Goal: Information Seeking & Learning: Obtain resource

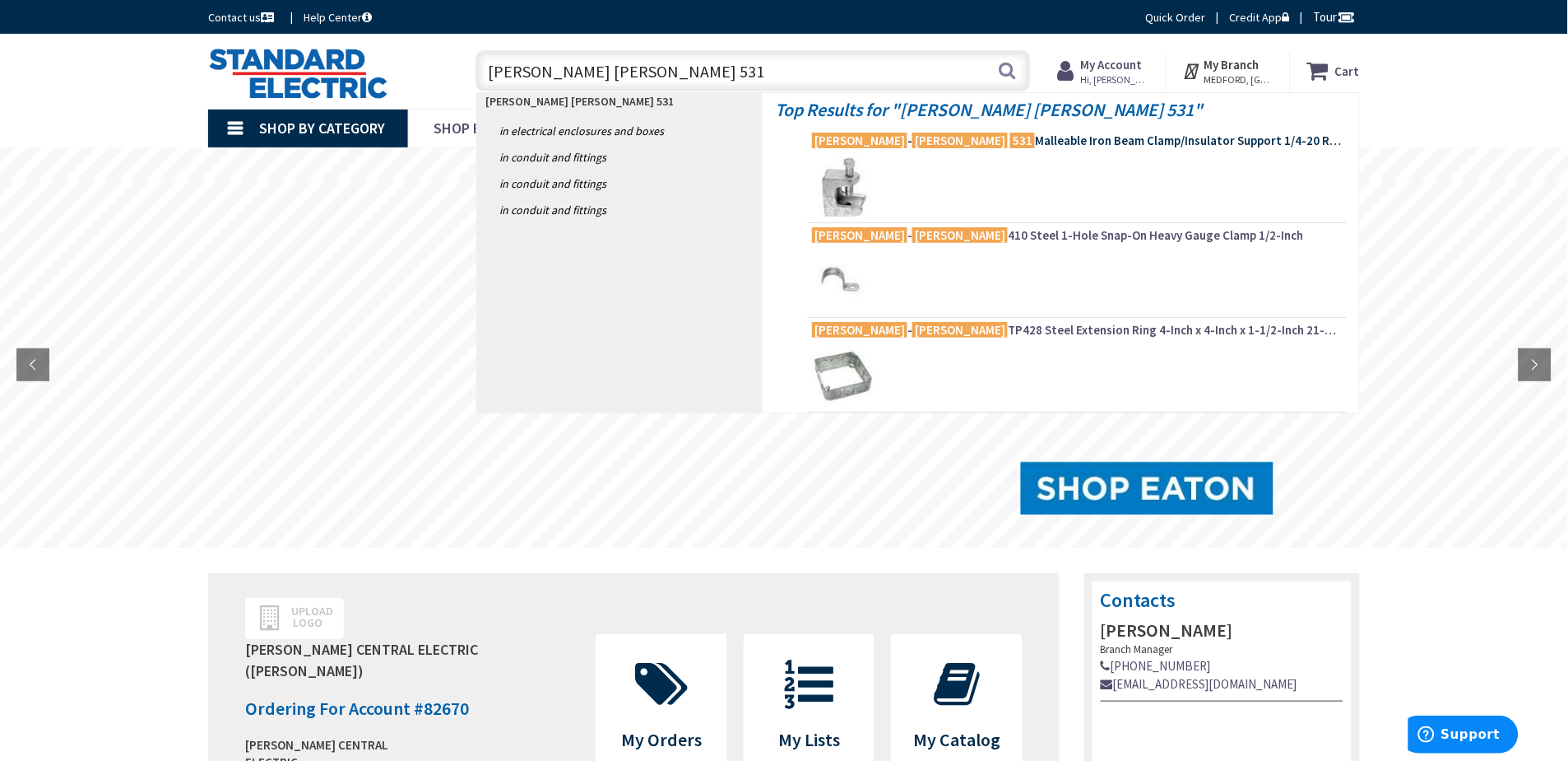
type input "crouse hinds 531"
click at [913, 140] on mark "Hinds" at bounding box center [960, 140] width 95 height 21
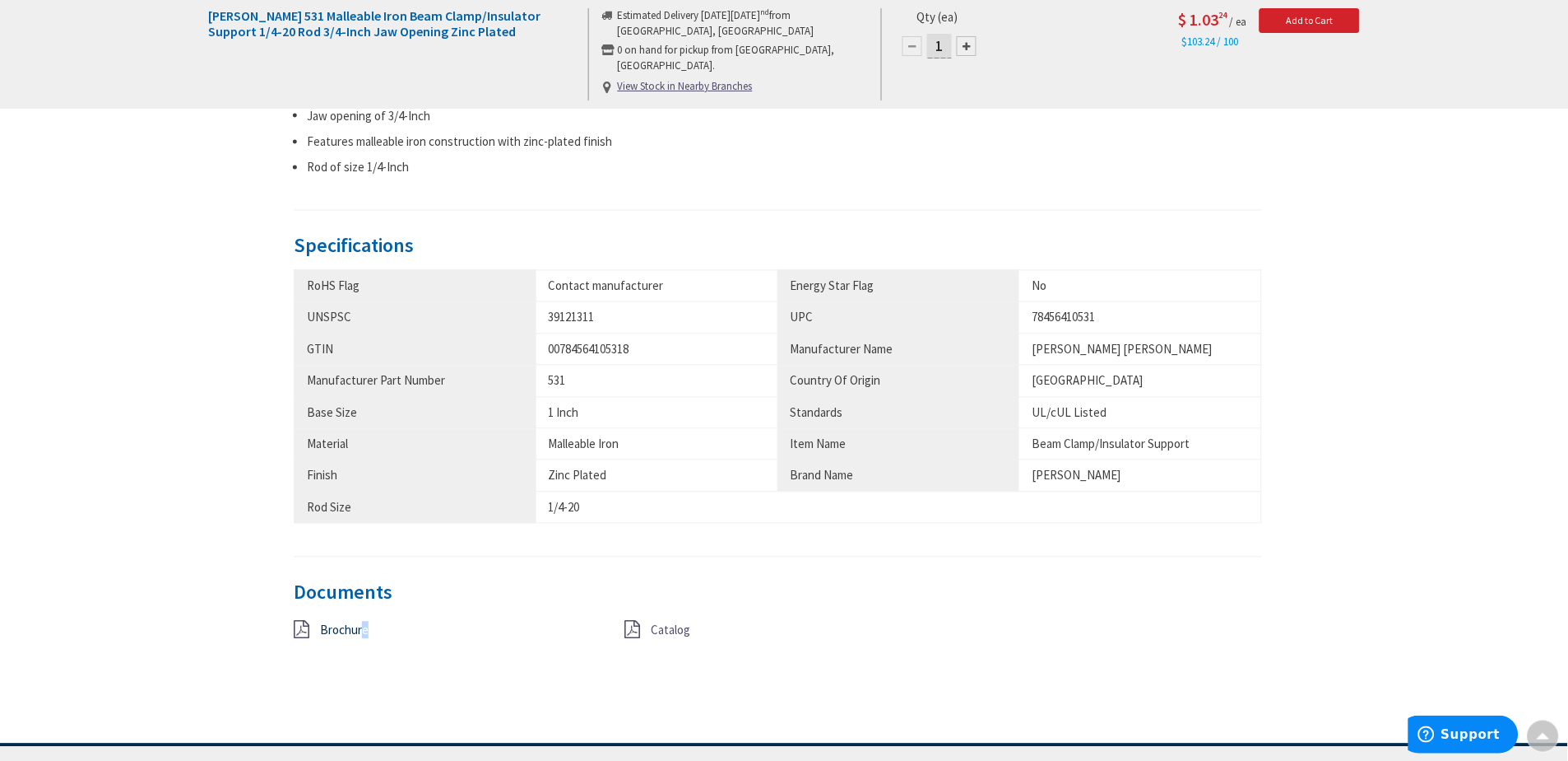
drag, startPoint x: 369, startPoint y: 638, endPoint x: 347, endPoint y: 630, distance: 23.4
click at [358, 635] on div "Brochure" at bounding box center [446, 630] width 330 height 21
drag, startPoint x: 347, startPoint y: 630, endPoint x: 320, endPoint y: 622, distance: 28.2
click at [320, 622] on div "Brochure" at bounding box center [446, 630] width 330 height 21
click at [326, 623] on span "Brochure" at bounding box center [345, 630] width 49 height 15
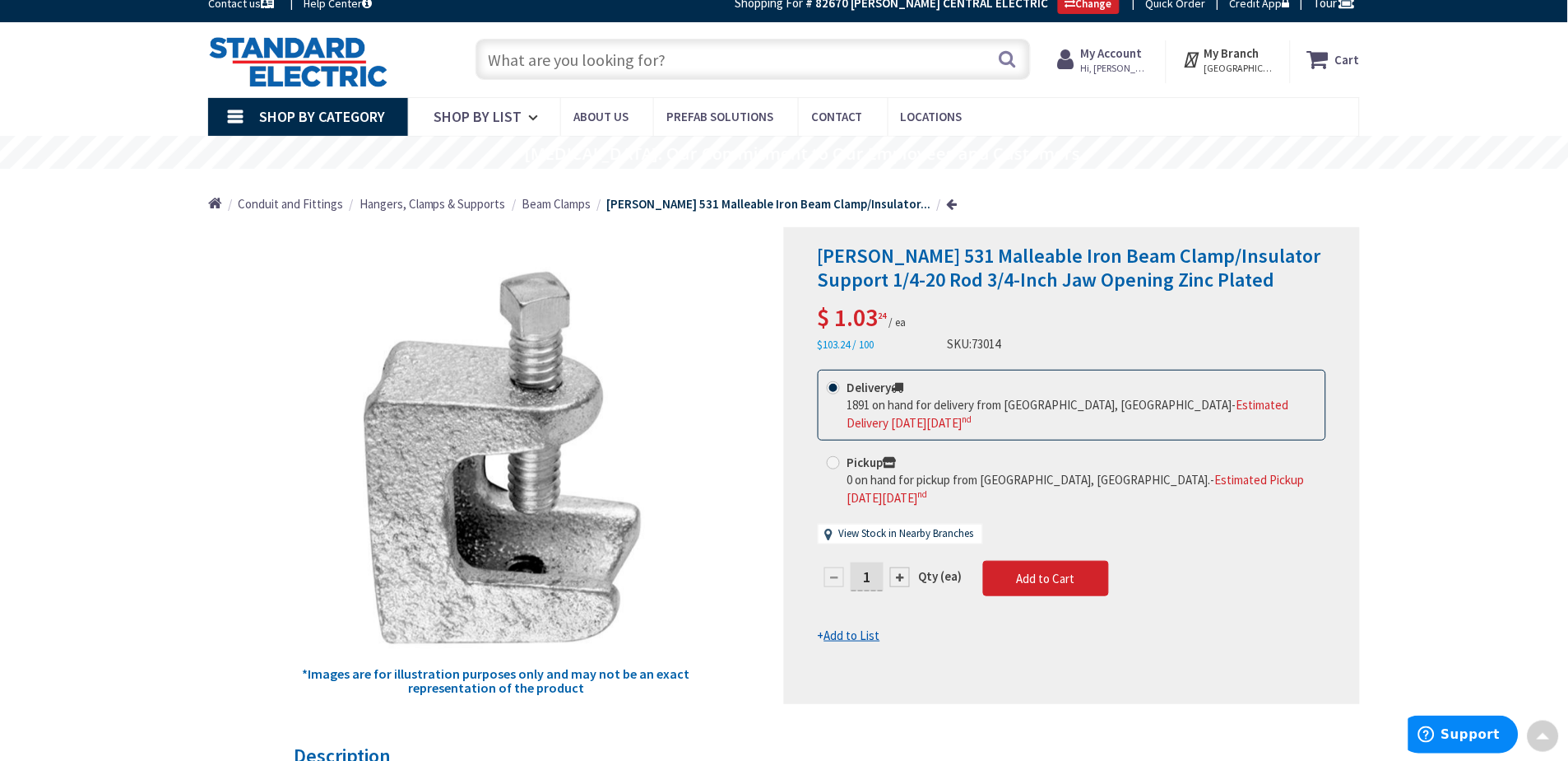
scroll to position [2, 0]
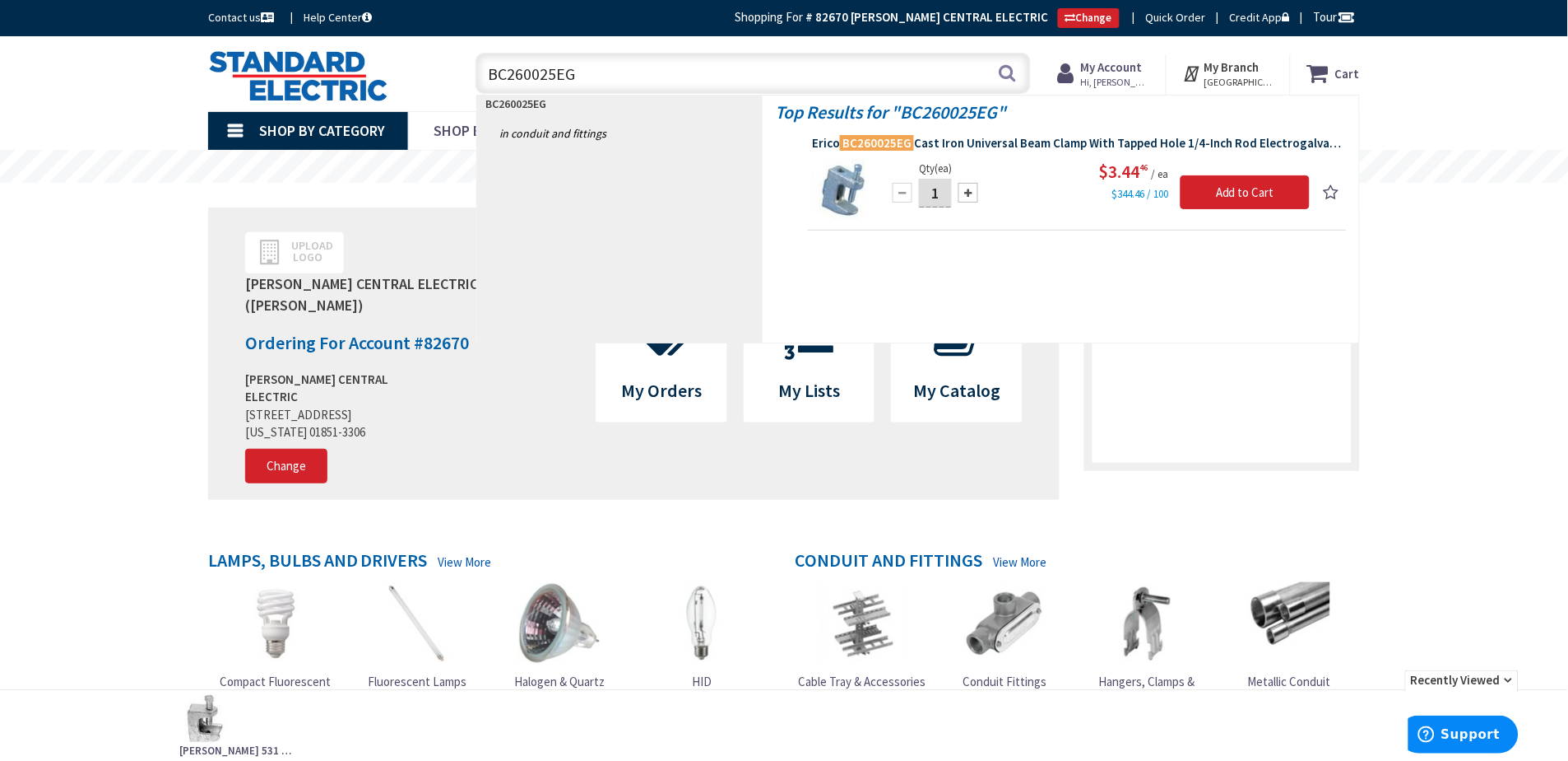
type input "BC260025EG"
click at [953, 150] on link "Erico BC260025EG Cast Iron Universal Beam Clamp With Tapped Hole 1/4-Inch Rod E…" at bounding box center [1077, 145] width 531 height 20
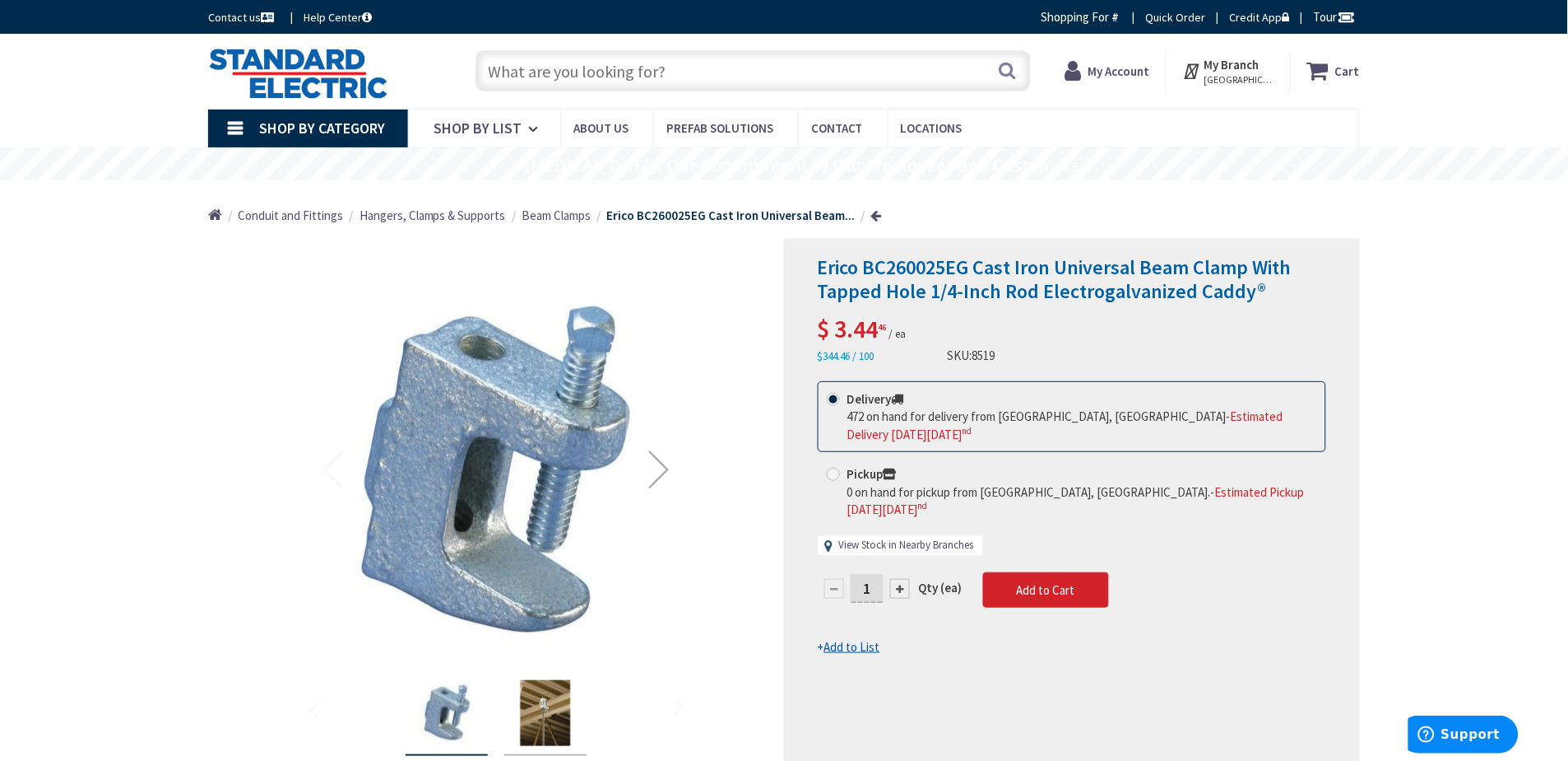
click at [944, 538] on link "View Stock in Nearby Branches" at bounding box center [906, 545] width 135 height 15
